Goal: Register for event/course

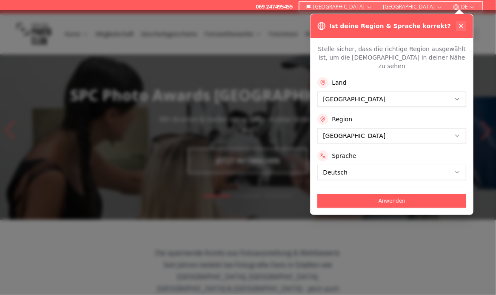
click at [462, 25] on icon at bounding box center [460, 25] width 3 height 3
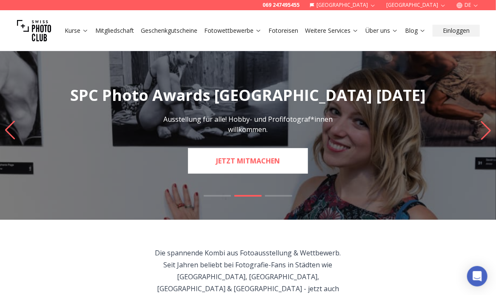
click at [257, 156] on link "JETZT MITMACHEN" at bounding box center [248, 161] width 120 height 26
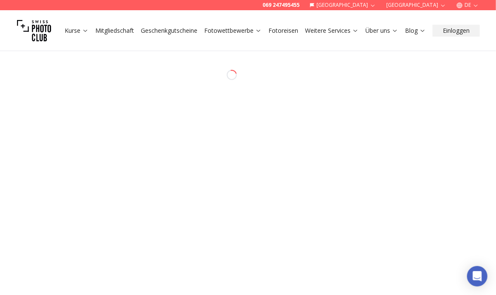
select select "*******"
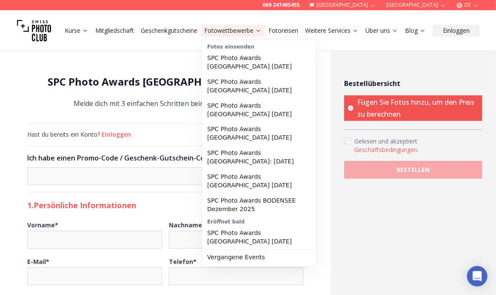
click at [243, 31] on link "Fotowettbewerbe" at bounding box center [232, 30] width 57 height 9
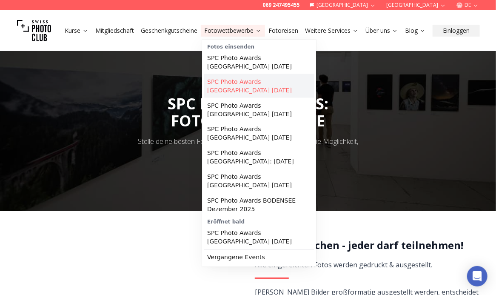
click at [268, 82] on link "SPC Photo Awards [GEOGRAPHIC_DATA] [DATE]" at bounding box center [259, 86] width 111 height 24
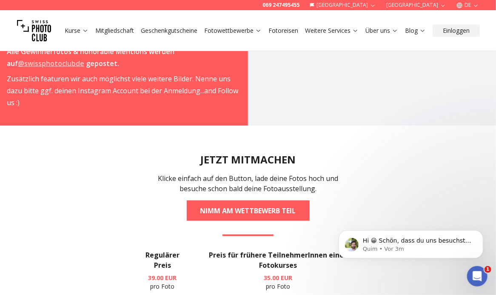
scroll to position [1406, 0]
